Goal: Information Seeking & Learning: Compare options

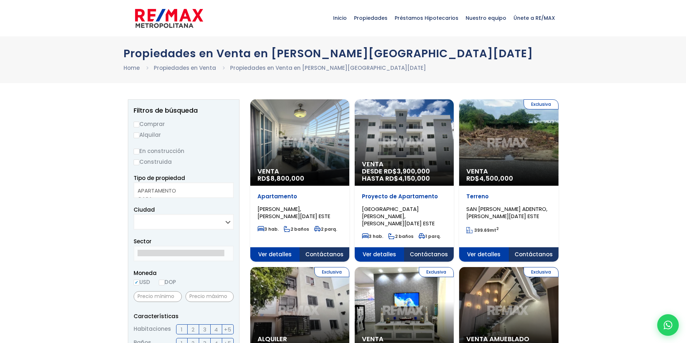
select select
click at [138, 125] on input "Comprar" at bounding box center [137, 125] width 6 height 6
radio input "true"
click at [138, 160] on input "Construida" at bounding box center [137, 163] width 6 height 6
radio input "true"
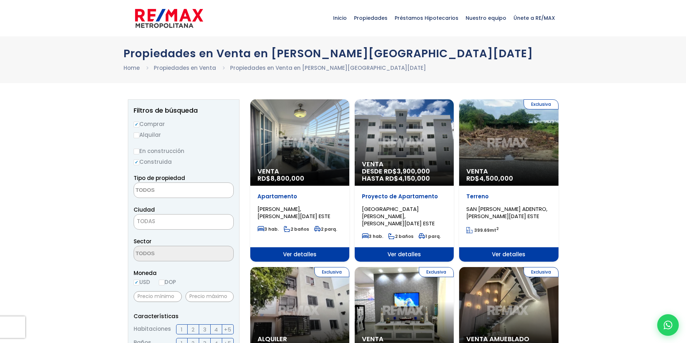
click at [149, 186] on textarea "Search" at bounding box center [169, 190] width 70 height 15
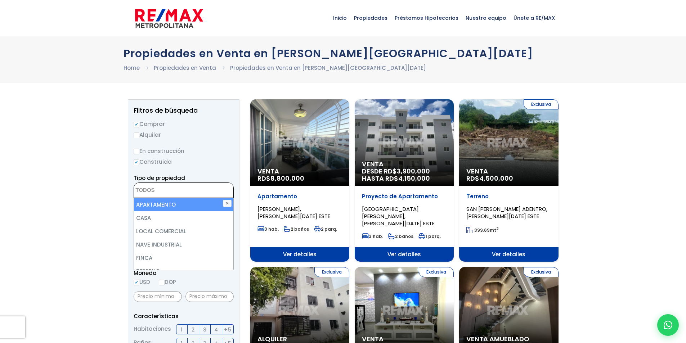
click at [157, 207] on li "APARTAMENTO" at bounding box center [183, 204] width 99 height 13
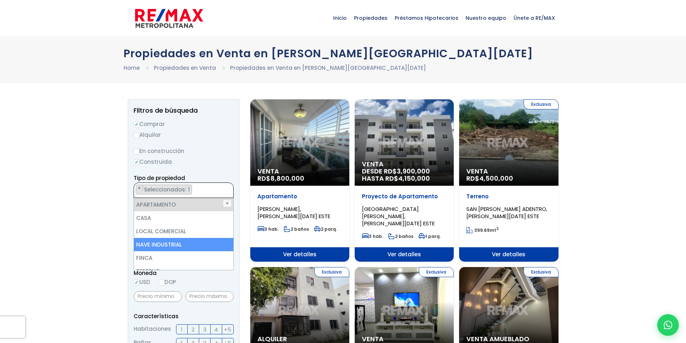
select select "apartment"
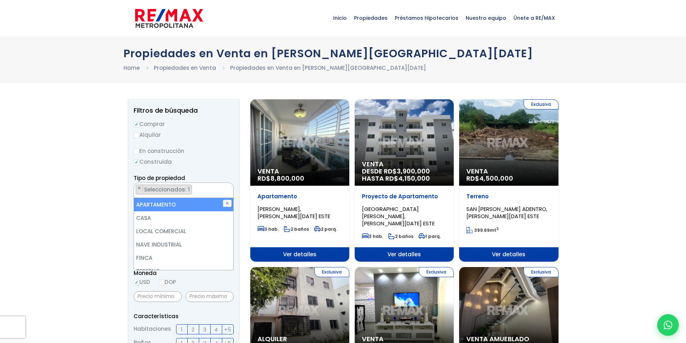
click at [167, 201] on li "APARTAMENTO" at bounding box center [183, 204] width 99 height 13
click at [186, 205] on li "APARTAMENTO" at bounding box center [183, 204] width 99 height 13
select select "apartment"
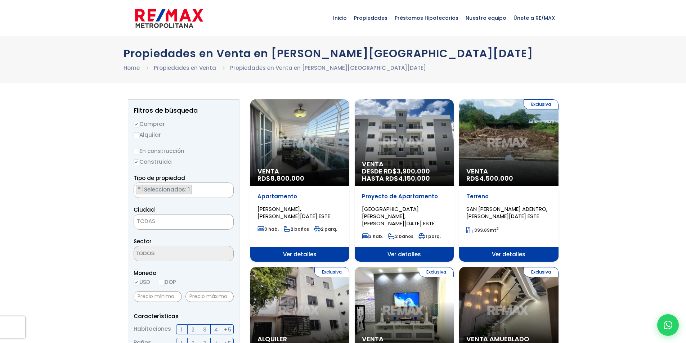
click at [233, 174] on div "Tipo de propiedad APARTAMENTO CASA LOCAL COMERCIAL NAVE INDUSTRIAL FINCA TERREN…" at bounding box center [184, 186] width 100 height 24
click at [186, 223] on span "TODAS" at bounding box center [183, 222] width 99 height 10
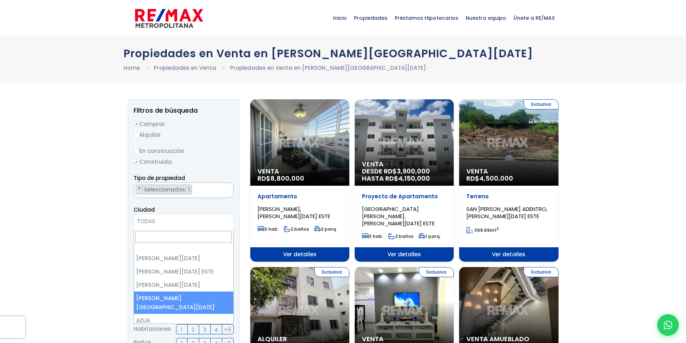
select select "150"
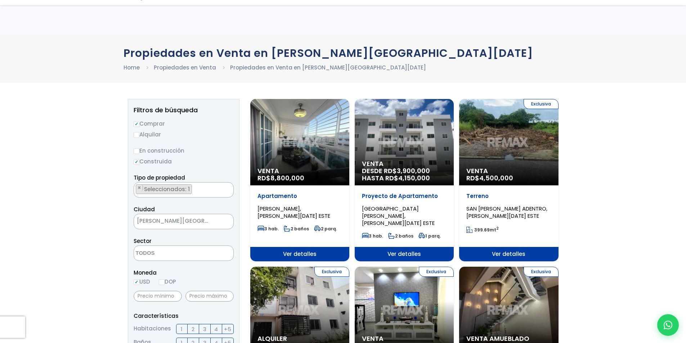
scroll to position [228, 0]
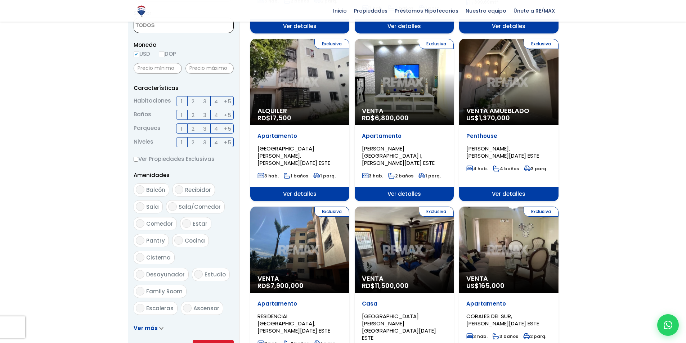
click at [200, 28] on span at bounding box center [184, 25] width 100 height 15
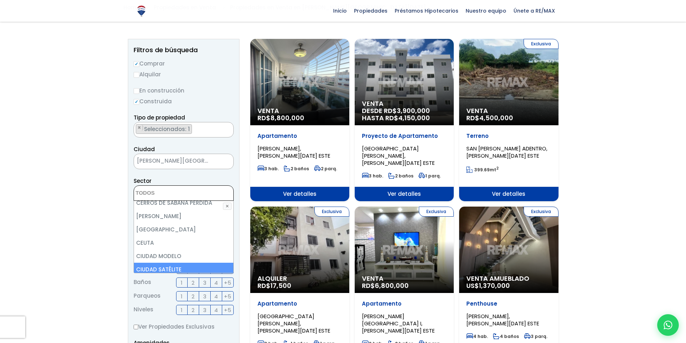
scroll to position [432, 0]
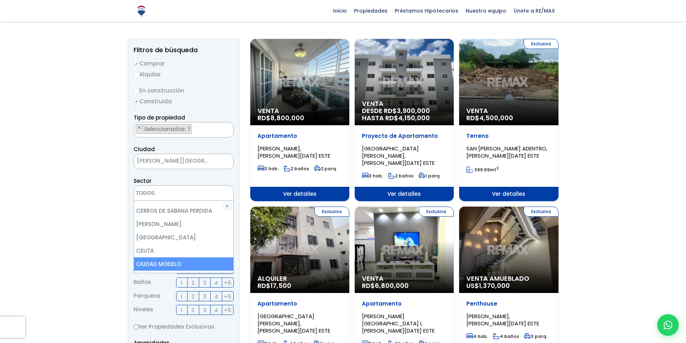
click at [168, 260] on li "CIUDAD MODELO" at bounding box center [183, 264] width 99 height 13
select select "13599"
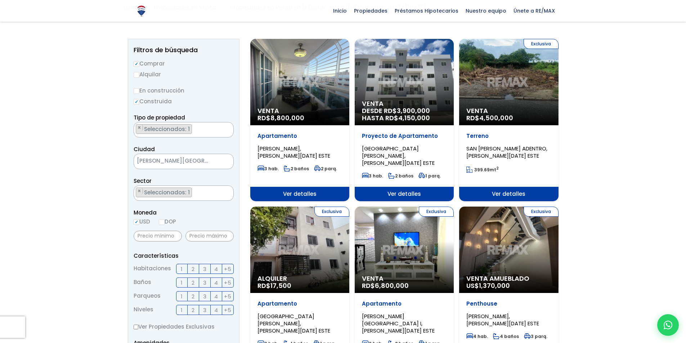
click at [174, 237] on input "text" at bounding box center [158, 236] width 48 height 11
type input "1,000,000"
click at [194, 237] on input "text" at bounding box center [210, 236] width 48 height 11
type input "3,000,000"
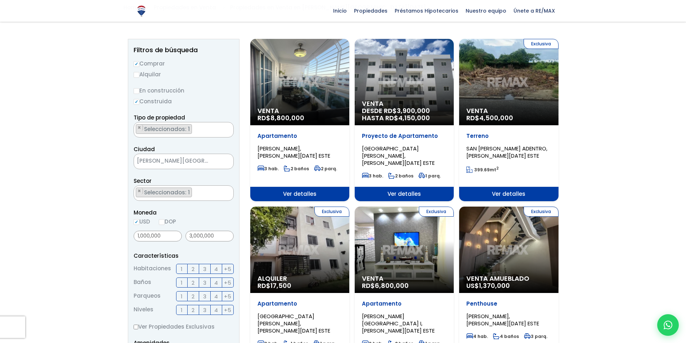
click at [202, 269] on label "3" at bounding box center [205, 269] width 12 height 10
click at [0, 0] on input "3" at bounding box center [0, 0] width 0 height 0
click at [195, 282] on span "2" at bounding box center [193, 282] width 3 height 9
click at [0, 0] on input "2" at bounding box center [0, 0] width 0 height 0
click at [215, 308] on span "4" at bounding box center [216, 310] width 4 height 9
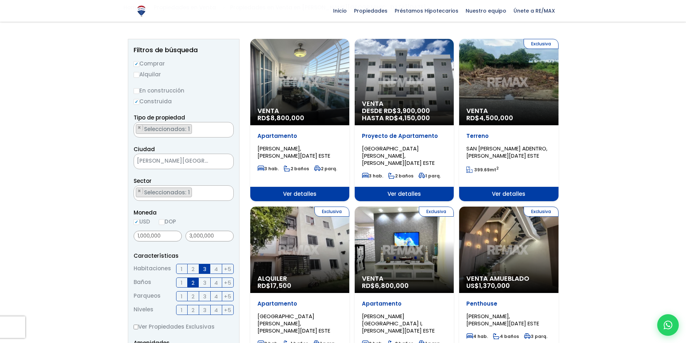
click at [0, 0] on input "4" at bounding box center [0, 0] width 0 height 0
click at [204, 310] on span "3" at bounding box center [204, 310] width 3 height 9
click at [0, 0] on input "3" at bounding box center [0, 0] width 0 height 0
click at [215, 309] on span "4" at bounding box center [216, 310] width 4 height 9
click at [0, 0] on input "4" at bounding box center [0, 0] width 0 height 0
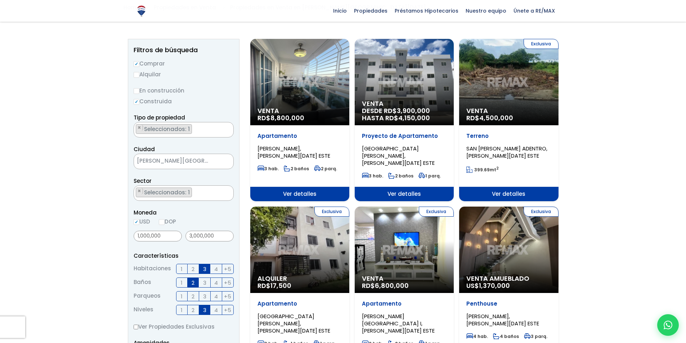
click at [193, 309] on span "2" at bounding box center [193, 310] width 3 height 9
click at [0, 0] on input "2" at bounding box center [0, 0] width 0 height 0
click at [188, 309] on label "2" at bounding box center [194, 310] width 12 height 10
click at [0, 0] on input "2" at bounding box center [0, 0] width 0 height 0
click at [186, 309] on label "1" at bounding box center [182, 310] width 12 height 10
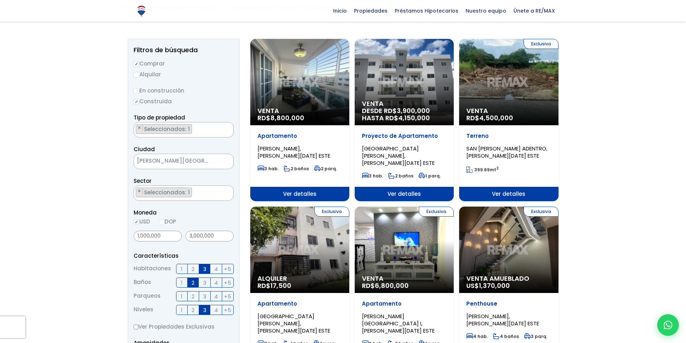
click at [0, 0] on input "1" at bounding box center [0, 0] width 0 height 0
click at [195, 310] on label "2" at bounding box center [194, 310] width 12 height 10
click at [0, 0] on input "2" at bounding box center [0, 0] width 0 height 0
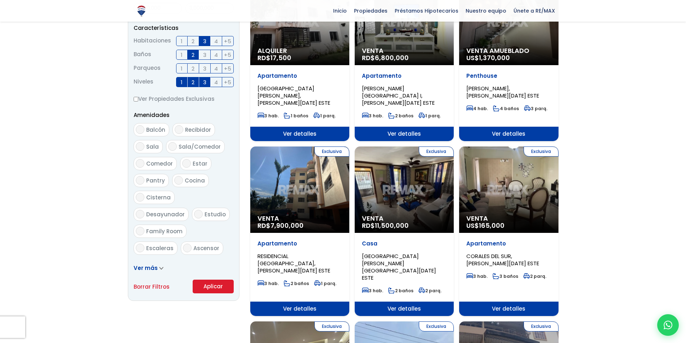
click at [144, 133] on label "Balcón" at bounding box center [152, 129] width 36 height 13
click at [144, 133] on input "Balcón" at bounding box center [140, 129] width 9 height 9
click at [146, 132] on span "Balcón" at bounding box center [155, 130] width 19 height 8
click at [144, 132] on input "Balcón" at bounding box center [140, 129] width 9 height 9
click at [146, 132] on label "Balcón" at bounding box center [152, 129] width 36 height 13
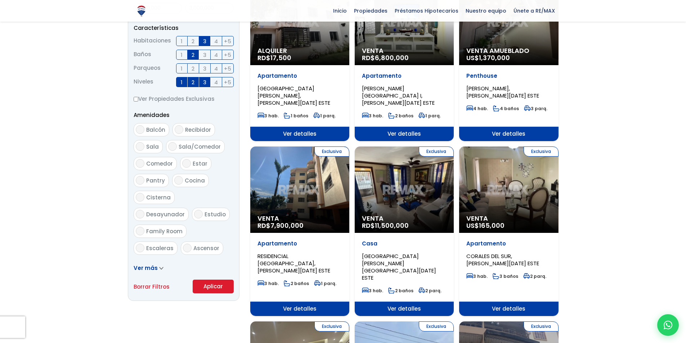
click at [144, 132] on input "Balcón" at bounding box center [140, 129] width 9 height 9
checkbox input "true"
click at [173, 147] on input "Sala/Comedor" at bounding box center [172, 146] width 9 height 9
checkbox input "true"
click at [153, 268] on span "Ver más" at bounding box center [146, 268] width 24 height 8
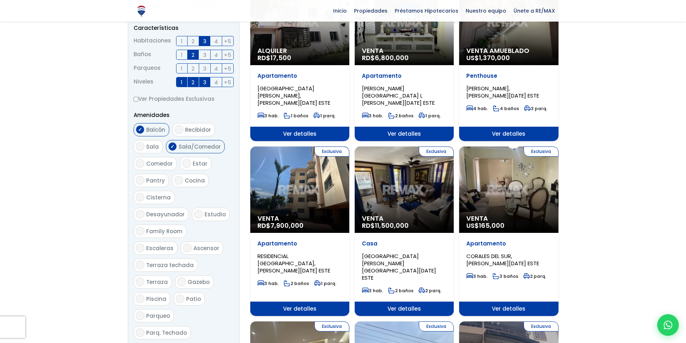
click at [143, 329] on input "Parq. Techado" at bounding box center [140, 333] width 9 height 9
checkbox input "true"
click at [140, 312] on input "Parqueo" at bounding box center [140, 316] width 9 height 9
checkbox input "true"
click at [140, 326] on label "Parq. Techado" at bounding box center [162, 332] width 57 height 13
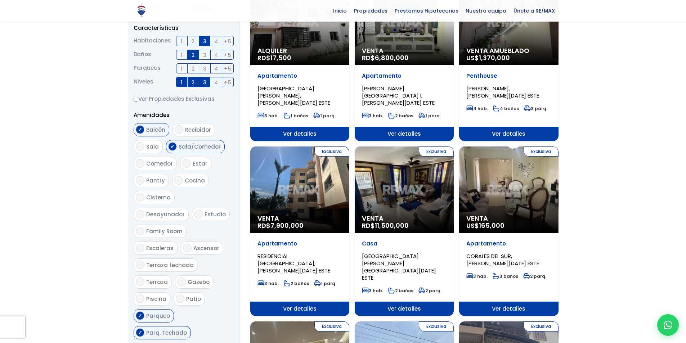
click at [140, 329] on input "Parq. Techado" at bounding box center [140, 333] width 9 height 9
checkbox input "false"
click at [142, 148] on input "Sala" at bounding box center [140, 146] width 9 height 9
checkbox input "true"
click at [178, 181] on input "Cocina" at bounding box center [178, 180] width 9 height 9
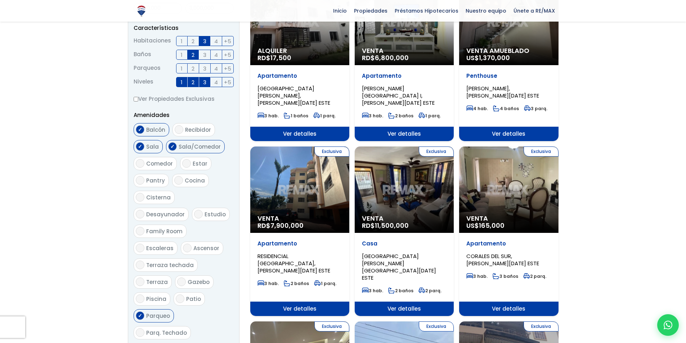
checkbox input "true"
click at [144, 210] on input "Desayunador" at bounding box center [140, 214] width 9 height 9
checkbox input "true"
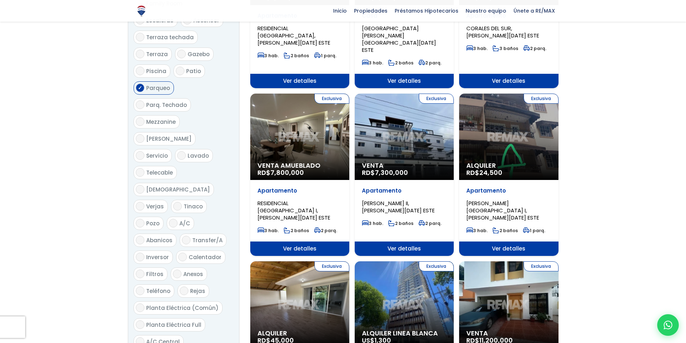
scroll to position [745, 0]
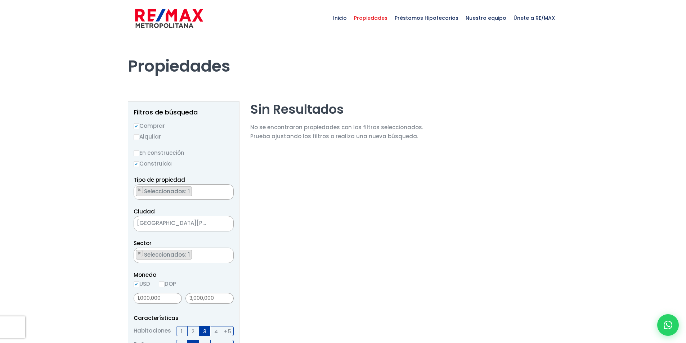
select select "13599"
click at [139, 254] on span "×" at bounding box center [140, 253] width 4 height 6
select select
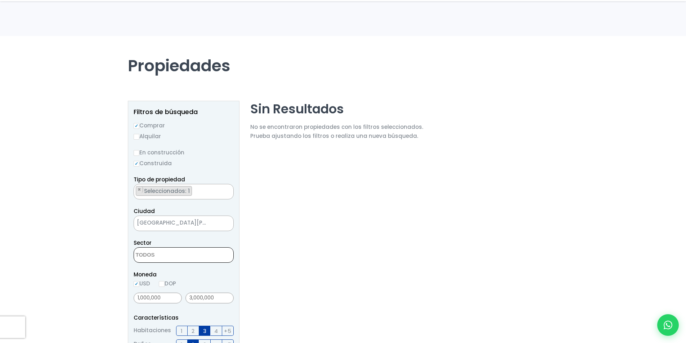
scroll to position [428, 0]
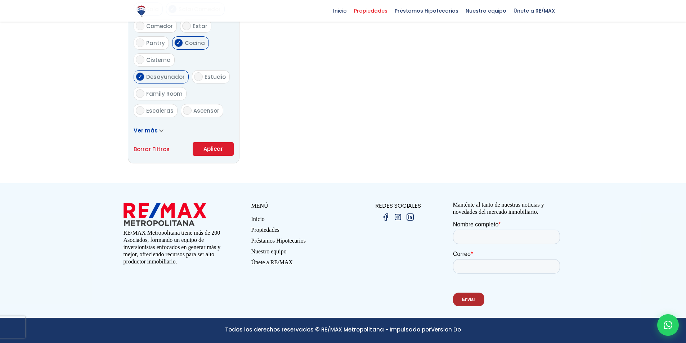
click at [216, 148] on button "Aplicar" at bounding box center [213, 149] width 41 height 14
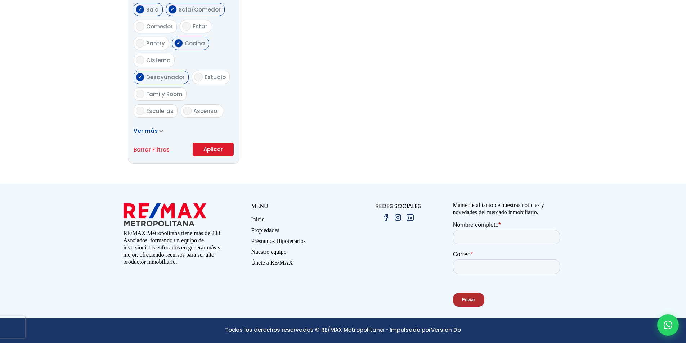
scroll to position [0, 0]
